Goal: Information Seeking & Learning: Find specific page/section

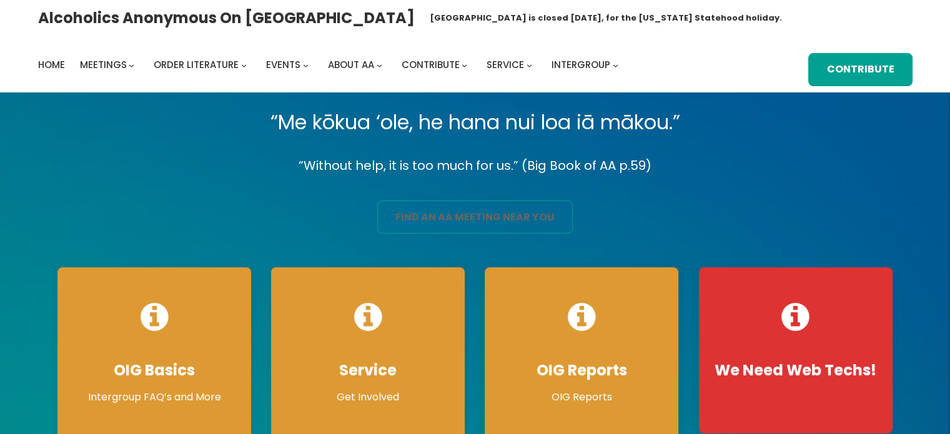
click at [455, 214] on link "find an aa meeting near you" at bounding box center [475, 217] width 196 height 33
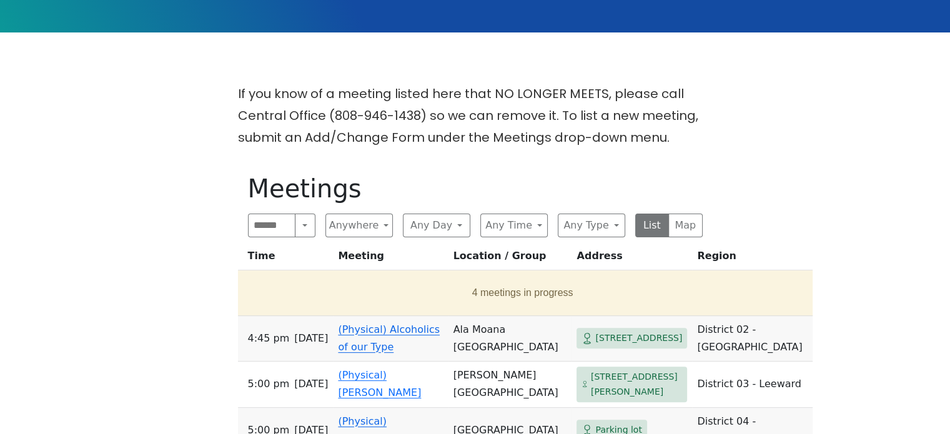
scroll to position [274, 0]
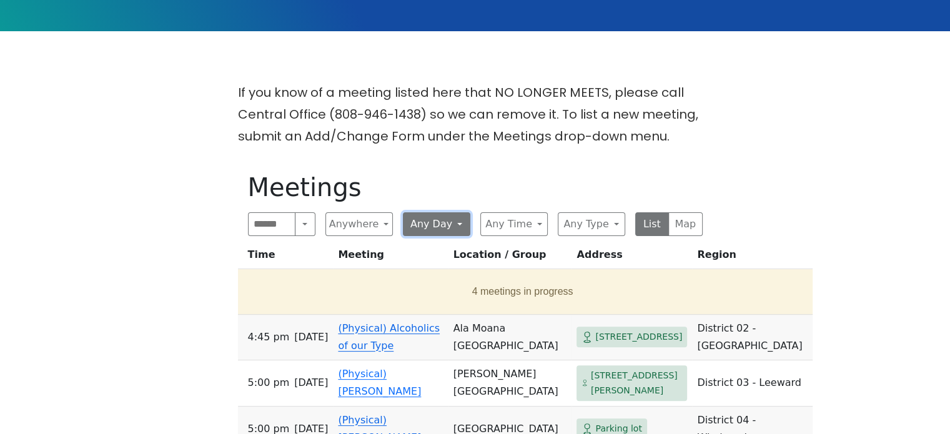
click at [429, 225] on button "Any Day" at bounding box center [436, 224] width 67 height 24
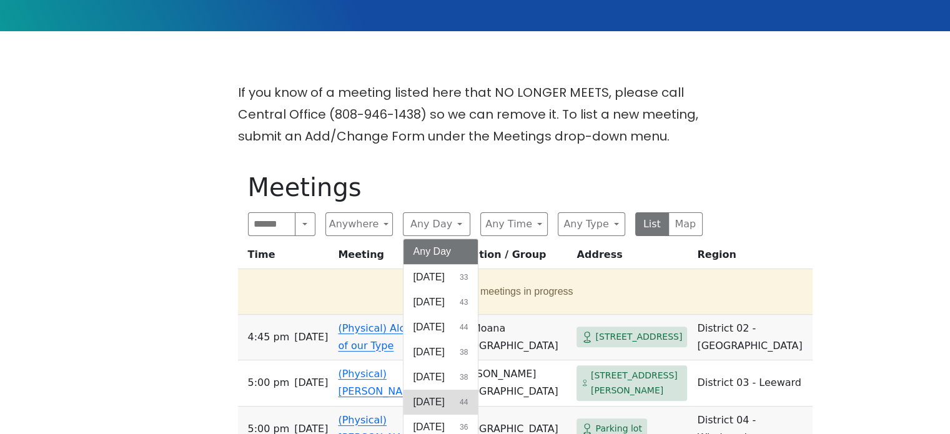
click at [435, 403] on span "Friday" at bounding box center [429, 402] width 31 height 15
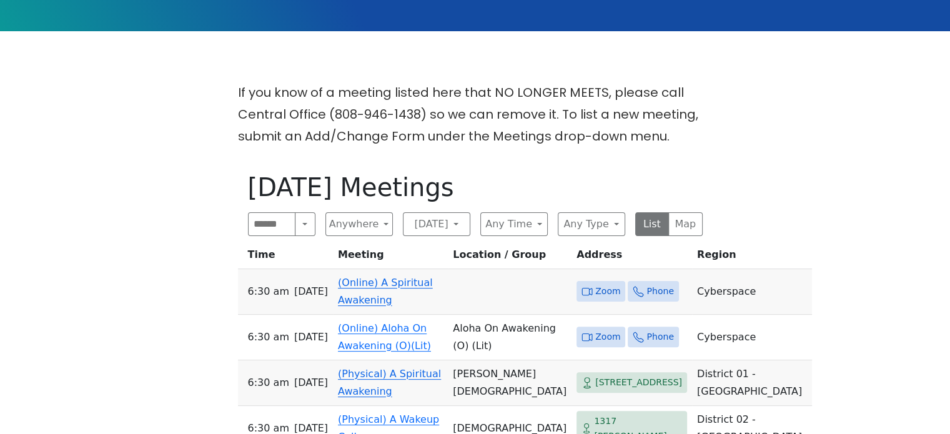
click at [765, 43] on main "If you know of a meeting listed here that NO LONGER MEETS, please call Central …" at bounding box center [474, 421] width 855 height 780
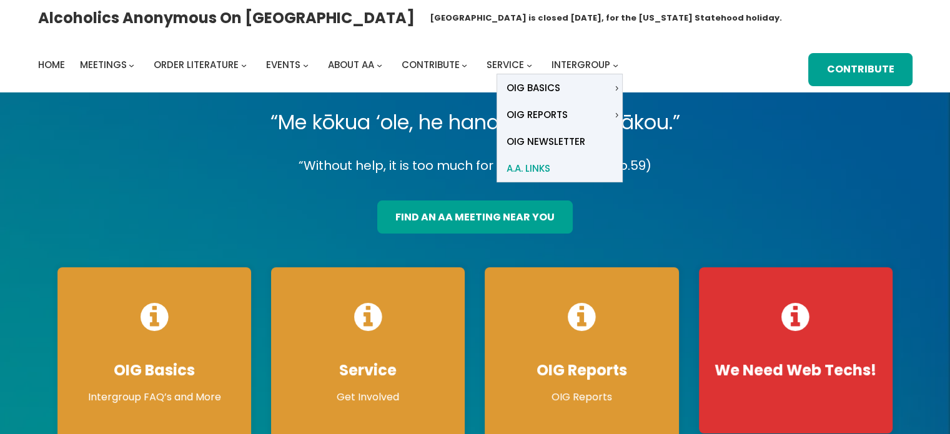
click at [537, 164] on span "A.A. Links" at bounding box center [529, 168] width 44 height 17
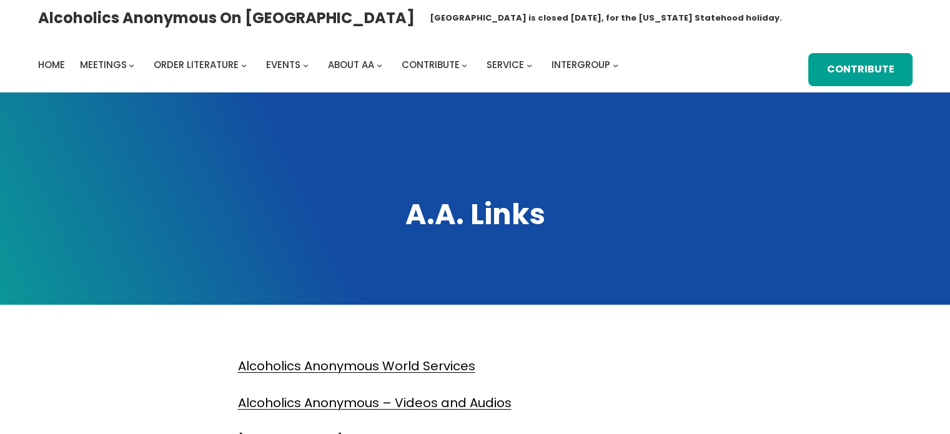
click at [106, 303] on span at bounding box center [475, 198] width 950 height 212
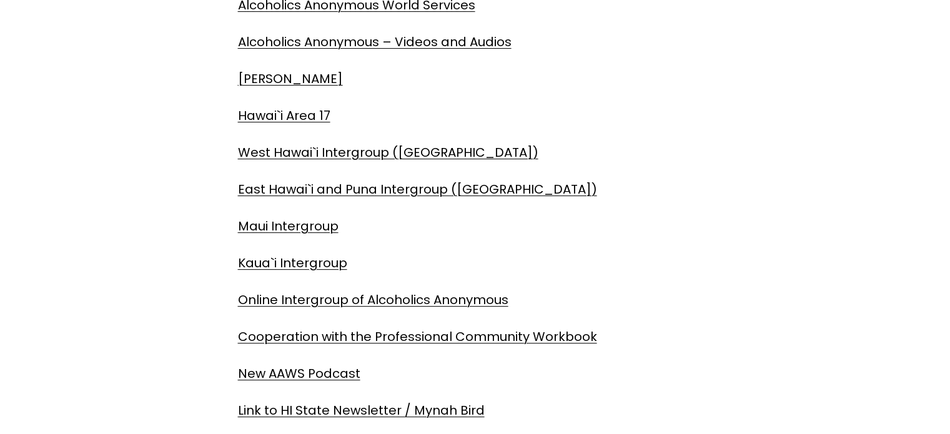
scroll to position [375, 0]
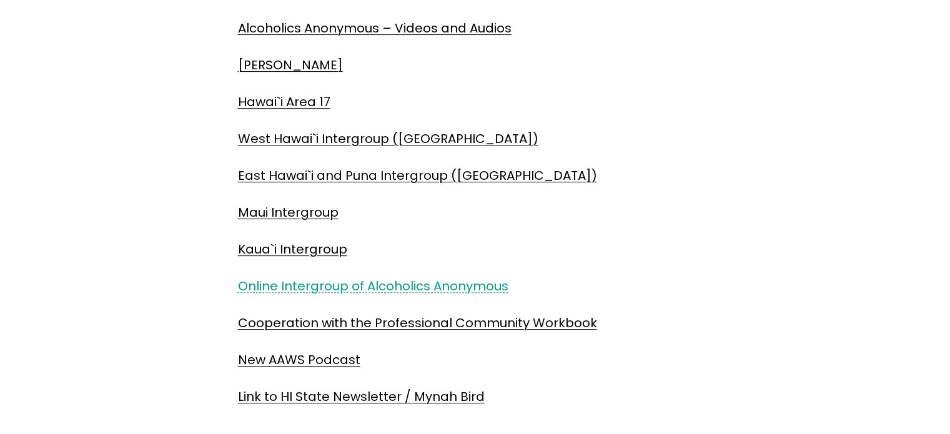
click at [254, 279] on link "Online Intergroup of Alcoholics Anonymous" at bounding box center [373, 285] width 271 height 17
